Goal: Information Seeking & Learning: Find contact information

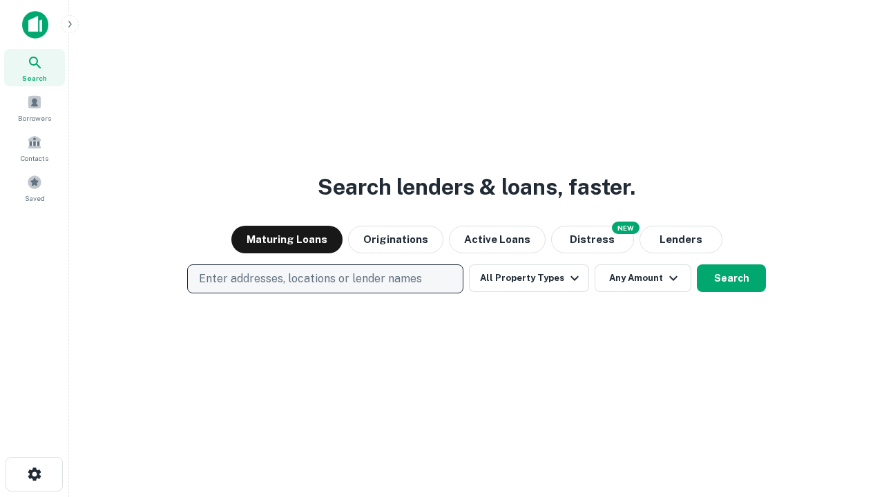
click at [325, 279] on p "Enter addresses, locations or lender names" at bounding box center [310, 279] width 223 height 17
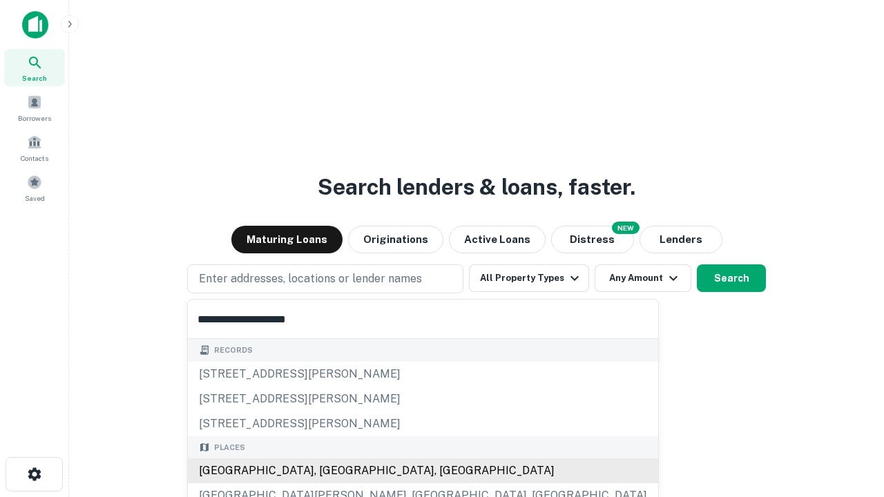
click at [330, 471] on div "[GEOGRAPHIC_DATA], [GEOGRAPHIC_DATA], [GEOGRAPHIC_DATA]" at bounding box center [423, 471] width 470 height 25
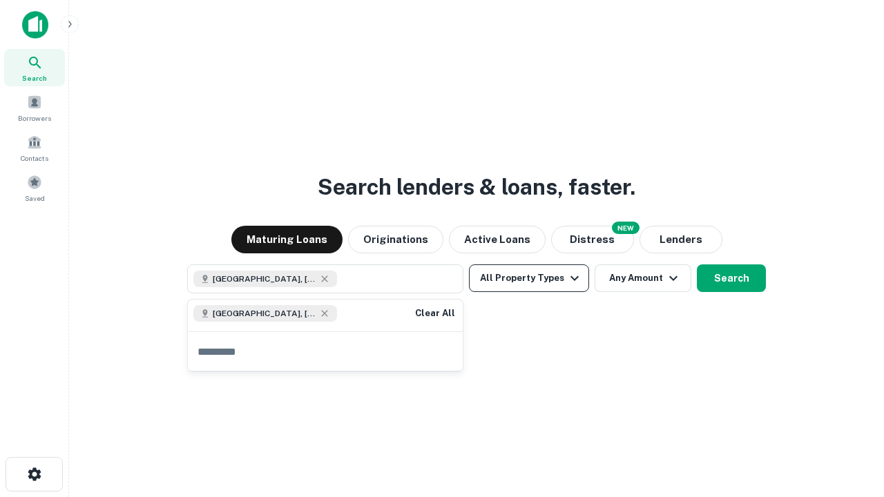
click at [529, 278] on button "All Property Types" at bounding box center [529, 279] width 120 height 28
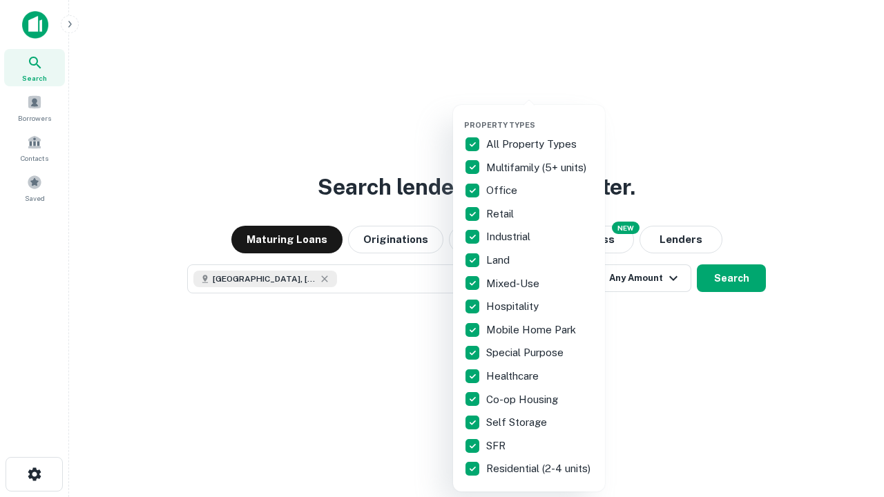
click at [540, 116] on button "button" at bounding box center [540, 116] width 152 height 1
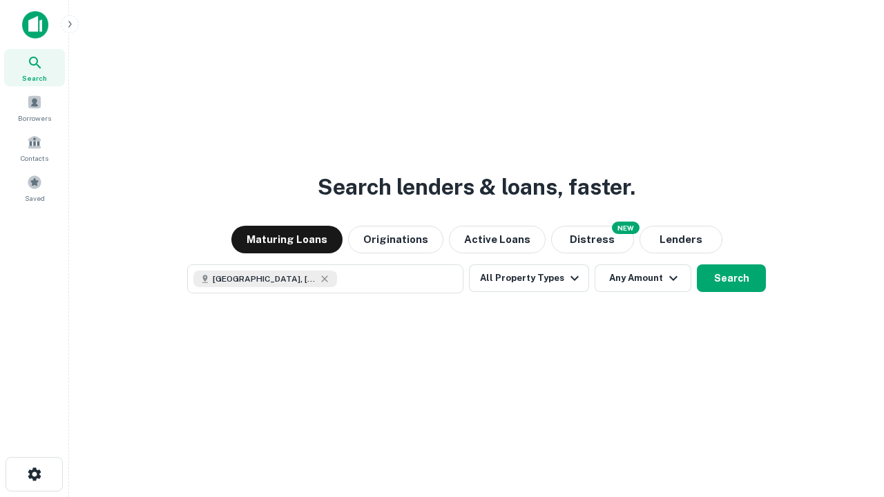
scroll to position [22, 0]
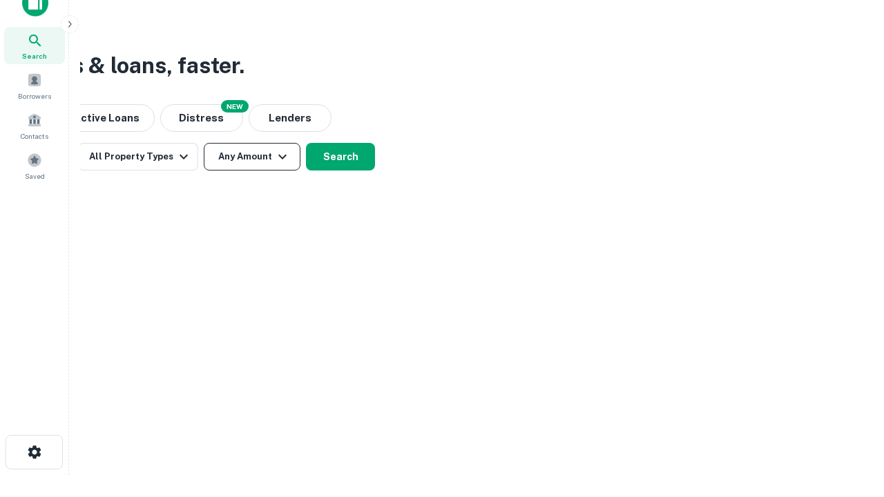
click at [252, 157] on button "Any Amount" at bounding box center [252, 157] width 97 height 28
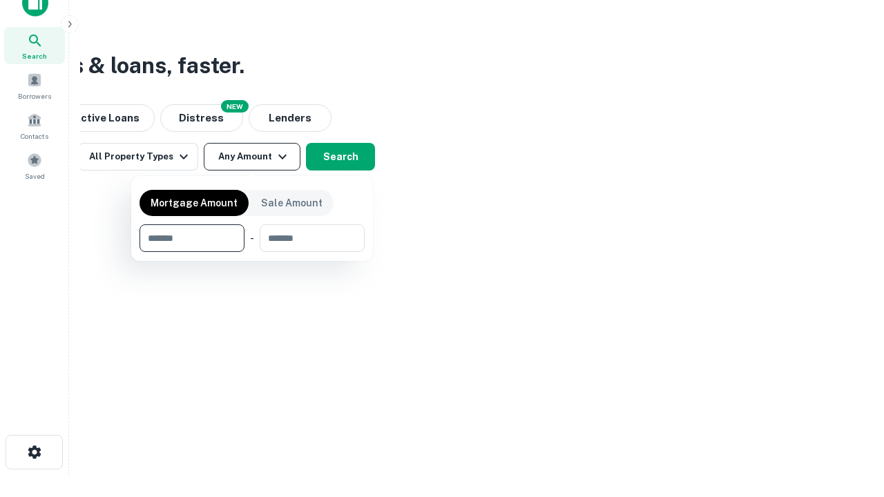
type input "*******"
click at [252, 252] on button "button" at bounding box center [252, 252] width 225 height 1
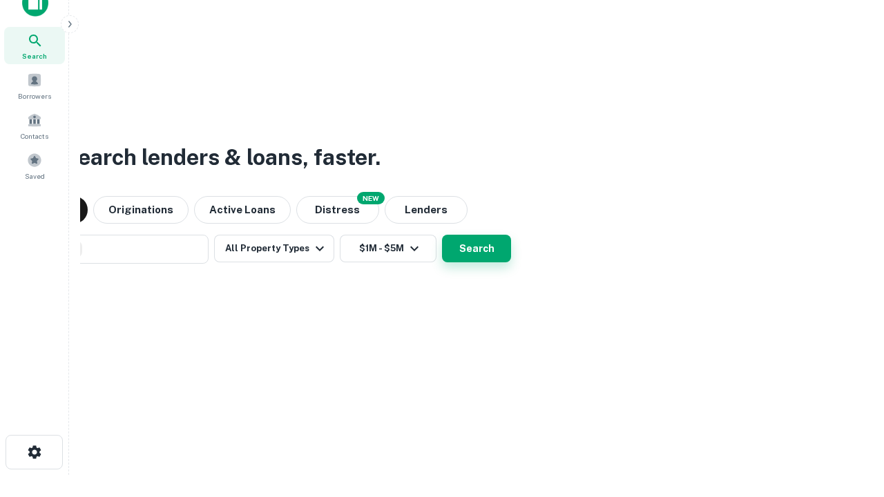
click at [442, 235] on button "Search" at bounding box center [476, 249] width 69 height 28
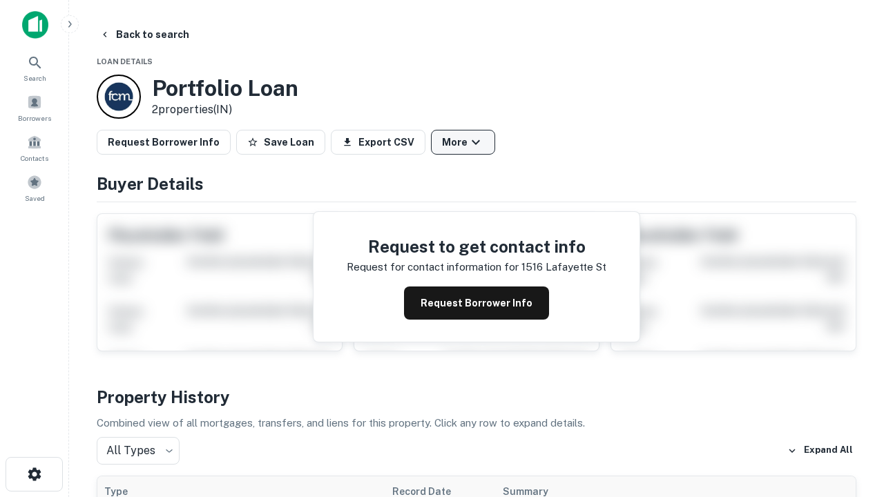
click at [463, 142] on button "More" at bounding box center [463, 142] width 64 height 25
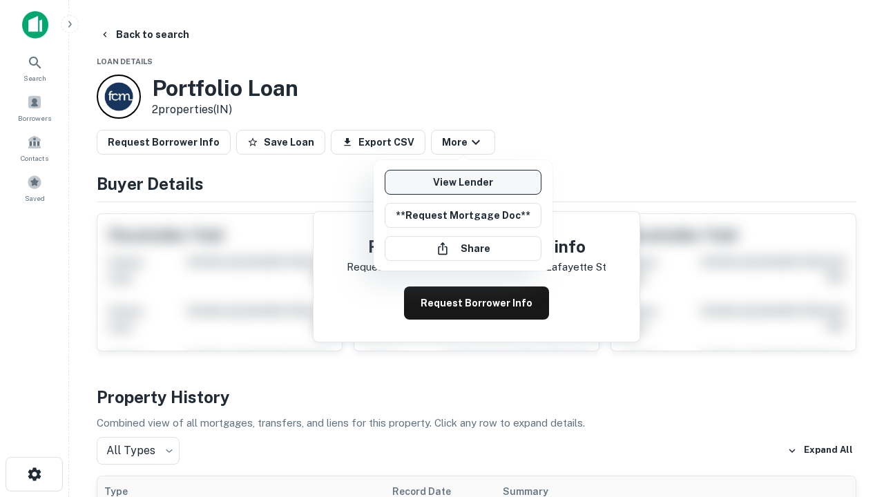
click at [463, 182] on link "View Lender" at bounding box center [463, 182] width 157 height 25
